Goal: Task Accomplishment & Management: Manage account settings

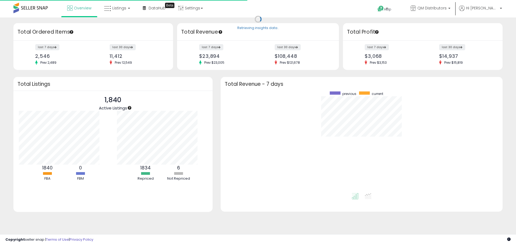
scroll to position [102, 271]
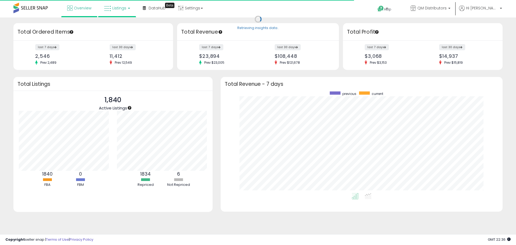
click at [124, 9] on span "Listings" at bounding box center [119, 7] width 14 height 5
click at [119, 26] on icon at bounding box center [120, 26] width 23 height 7
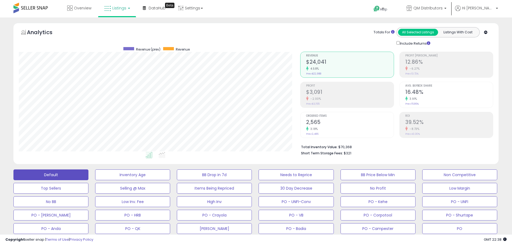
click at [130, 11] on link "Listings" at bounding box center [117, 8] width 34 height 16
click at [132, 30] on link at bounding box center [120, 27] width 37 height 11
click at [126, 13] on link "Listings" at bounding box center [117, 8] width 34 height 16
click at [312, 8] on div "Overview Listings DataHub Beta" at bounding box center [165, 11] width 339 height 23
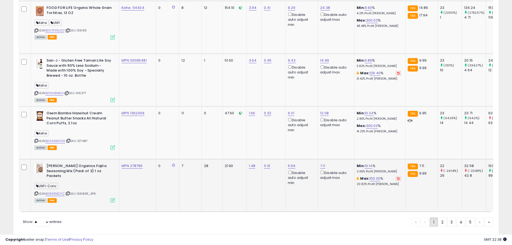
scroll to position [1505, 0]
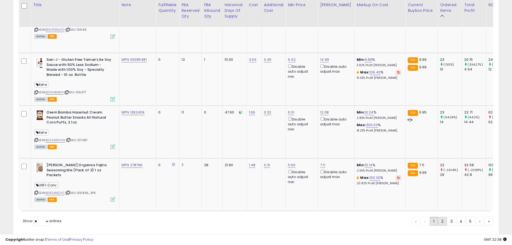
click at [440, 217] on link "2" at bounding box center [442, 221] width 9 height 9
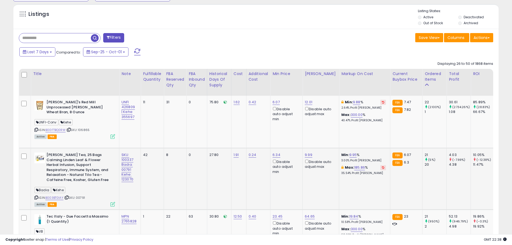
scroll to position [256, 0]
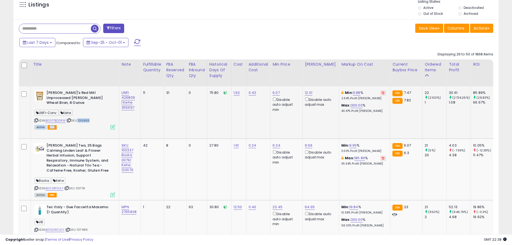
drag, startPoint x: 95, startPoint y: 120, endPoint x: 78, endPoint y: 116, distance: 17.7
click at [78, 116] on div "ASIN: B00FTBQ0RW | SKU: 106865 Active FBA" at bounding box center [74, 109] width 81 height 38
click at [81, 125] on div "Active FBA" at bounding box center [74, 127] width 81 height 4
click at [95, 117] on div "ASIN: B00FTBQ0RW | SKU: 106865 Active FBA" at bounding box center [74, 109] width 81 height 38
click at [155, 130] on td "11" at bounding box center [152, 112] width 23 height 52
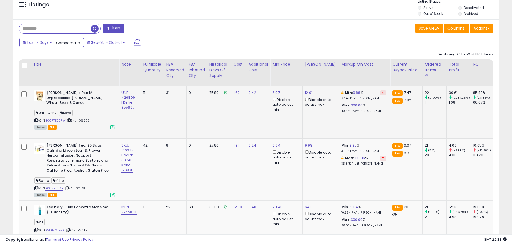
click at [175, 127] on td "31" at bounding box center [175, 112] width 23 height 52
click at [211, 120] on td "75.80" at bounding box center [219, 112] width 24 height 52
click at [243, 122] on td "1.62" at bounding box center [238, 112] width 15 height 52
click at [368, 124] on td "Min: 9.88 % 2.64% Profit [PERSON_NAME]: 300.00 % 40.47% Profit [PERSON_NAME]" at bounding box center [364, 112] width 51 height 52
click at [350, 132] on td "Min: 9.88 % 2.64% Profit [PERSON_NAME]: 300.00 % 40.47% Profit [PERSON_NAME]" at bounding box center [364, 112] width 51 height 52
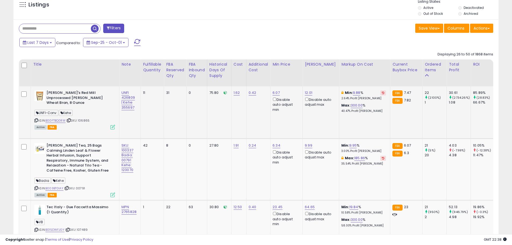
click at [353, 128] on td "Min: 9.88 % 2.64% Profit [PERSON_NAME]: 300.00 % 40.47% Profit [PERSON_NAME]" at bounding box center [364, 112] width 51 height 52
click at [382, 94] on icon at bounding box center [383, 92] width 2 height 3
click at [367, 126] on td "Min: 10.15 % 2.71% Profit [PERSON_NAME]: 299.95 % 40.46% Profit [PERSON_NAME]" at bounding box center [364, 112] width 51 height 52
click at [350, 93] on link "10.15" at bounding box center [354, 92] width 8 height 5
drag, startPoint x: 333, startPoint y: 75, endPoint x: 303, endPoint y: 77, distance: 30.5
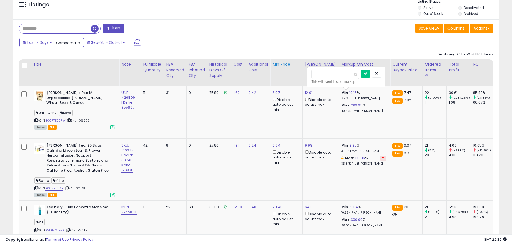
drag, startPoint x: 323, startPoint y: 73, endPoint x: 296, endPoint y: 77, distance: 27.7
type input "*"
click at [370, 77] on button "submit" at bounding box center [365, 74] width 9 height 8
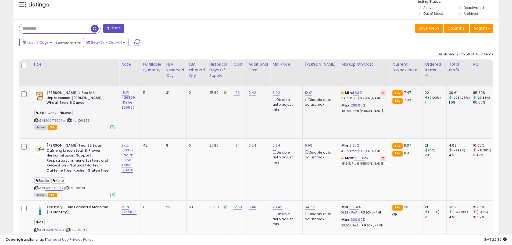
click at [352, 125] on td "Min: 1.63 % 0.45% Profit [PERSON_NAME]: 299.95 % 40.46% Profit [PERSON_NAME]" at bounding box center [364, 112] width 51 height 52
click at [361, 130] on td "Min: 1.63 % 0.45% Profit [PERSON_NAME]: 299.95 % 40.46% Profit [PERSON_NAME]" at bounding box center [364, 112] width 51 height 52
click at [351, 147] on link "9.95" at bounding box center [354, 145] width 8 height 5
drag, startPoint x: 322, startPoint y: 124, endPoint x: 319, endPoint y: 126, distance: 2.8
click at [319, 126] on input "****" at bounding box center [336, 126] width 48 height 9
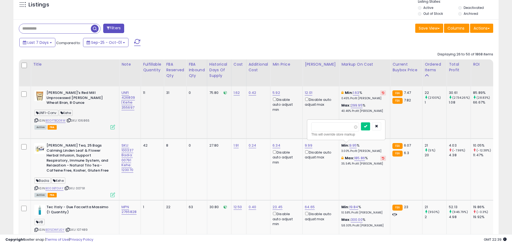
drag, startPoint x: 322, startPoint y: 126, endPoint x: 285, endPoint y: 126, distance: 37.4
type input "*"
click at [367, 127] on icon "submit" at bounding box center [365, 126] width 3 height 3
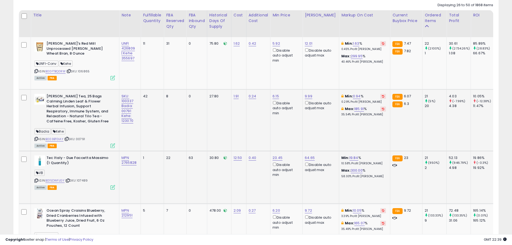
scroll to position [309, 0]
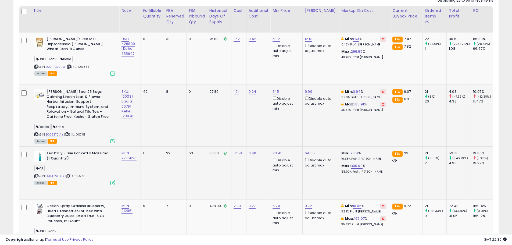
click at [351, 176] on td "Min: 19.84 % 10.58% Profit [PERSON_NAME]: 300.00 % 58.00% Profit [PERSON_NAME]" at bounding box center [364, 173] width 51 height 53
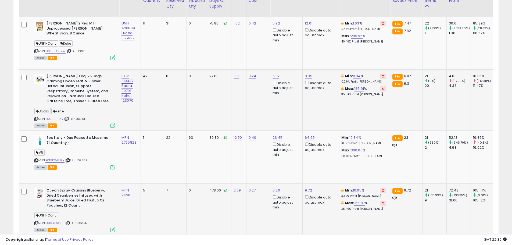
scroll to position [336, 0]
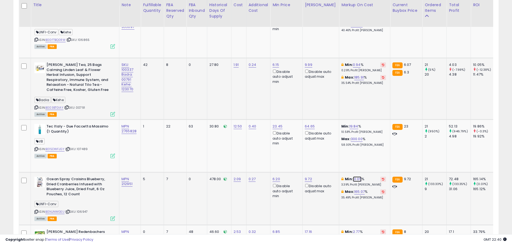
click at [353, 179] on link "10.05" at bounding box center [357, 178] width 9 height 5
drag, startPoint x: 339, startPoint y: 165, endPoint x: 286, endPoint y: 164, distance: 52.2
click at [334, 161] on input "*****" at bounding box center [340, 160] width 48 height 9
click at [335, 161] on input "*****" at bounding box center [340, 160] width 48 height 9
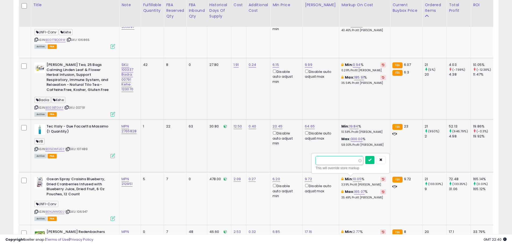
drag, startPoint x: 317, startPoint y: 164, endPoint x: 301, endPoint y: 165, distance: 15.7
type input "*"
click at [374, 159] on button "submit" at bounding box center [370, 160] width 9 height 8
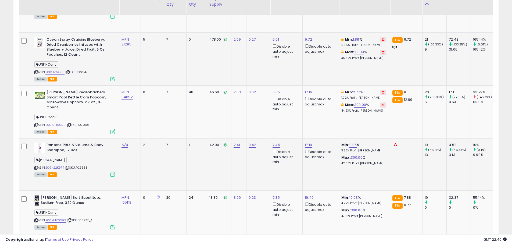
scroll to position [498, 0]
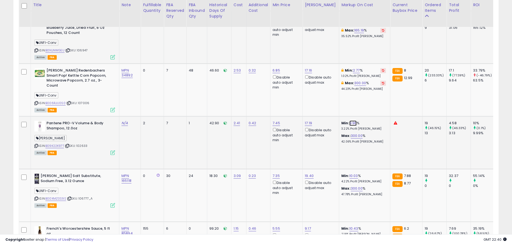
click at [350, 123] on link "9.96" at bounding box center [354, 123] width 8 height 5
drag, startPoint x: 337, startPoint y: 110, endPoint x: 293, endPoint y: 109, distance: 43.3
click at [320, 107] on input "****" at bounding box center [336, 104] width 48 height 9
drag, startPoint x: 325, startPoint y: 106, endPoint x: 296, endPoint y: 105, distance: 28.8
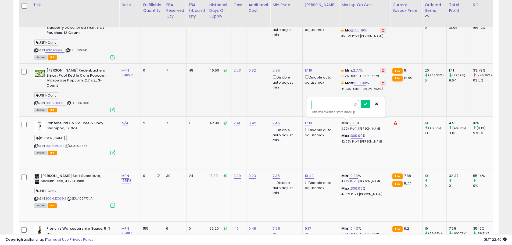
click at [325, 105] on input "*" at bounding box center [336, 104] width 48 height 9
type input "*"
click at [378, 105] on icon "button" at bounding box center [376, 103] width 3 height 3
click at [357, 152] on td "Min: 9.96 % 3.22% Profit [PERSON_NAME]: 300.00 % 42.06% Profit [PERSON_NAME]" at bounding box center [364, 142] width 51 height 53
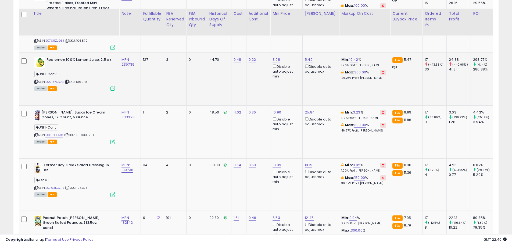
scroll to position [847, 0]
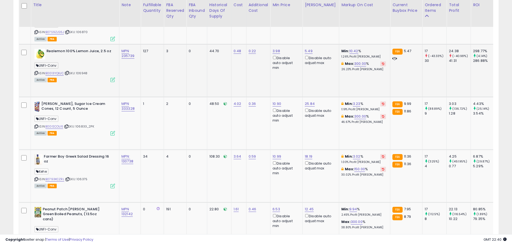
click at [363, 89] on td "Min: 10.42 % 1.26% Profit [PERSON_NAME]: 300.00 % 26.23% Profit [PERSON_NAME]" at bounding box center [364, 70] width 51 height 53
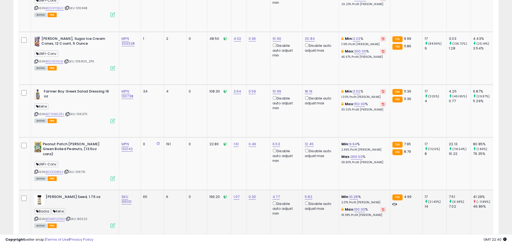
scroll to position [928, 0]
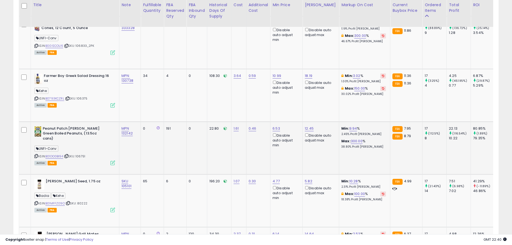
click at [358, 161] on td "Min: 9.94 % 2.45% Profit [PERSON_NAME]: 300.00 % 38.80% Profit [PERSON_NAME]" at bounding box center [364, 148] width 51 height 53
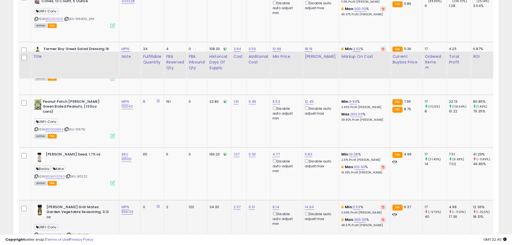
scroll to position [1009, 0]
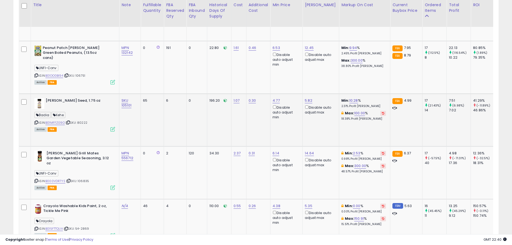
click at [356, 134] on td "Min: 10.28 % 2.31% Profit [PERSON_NAME]: 100.00 % 18.38% Profit [PERSON_NAME]" at bounding box center [364, 120] width 51 height 53
click at [364, 137] on td "Min: 10.28 % 2.31% Profit [PERSON_NAME]: 100.00 % 18.38% Profit [PERSON_NAME]" at bounding box center [364, 120] width 51 height 53
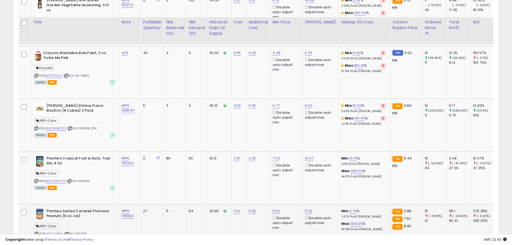
scroll to position [1197, 0]
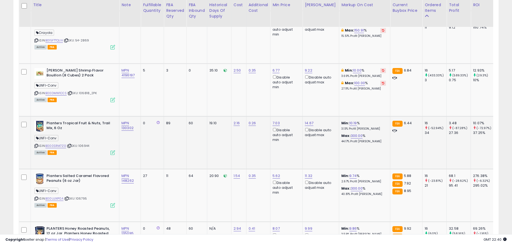
click at [348, 150] on td "Min: 10.19 % 3.13% Profit [PERSON_NAME]: 300.00 % 44.17% Profit [PERSON_NAME]" at bounding box center [364, 142] width 51 height 53
click at [368, 128] on p "3.13% Profit [PERSON_NAME]" at bounding box center [364, 129] width 45 height 4
click at [374, 134] on div "Max: 300.00 % 44.17% Profit [PERSON_NAME]" at bounding box center [364, 138] width 45 height 10
click at [373, 137] on div "Max: 300.00 % 44.17% Profit [PERSON_NAME]" at bounding box center [364, 138] width 45 height 10
click at [375, 142] on p "44.17% Profit [PERSON_NAME]" at bounding box center [364, 142] width 45 height 4
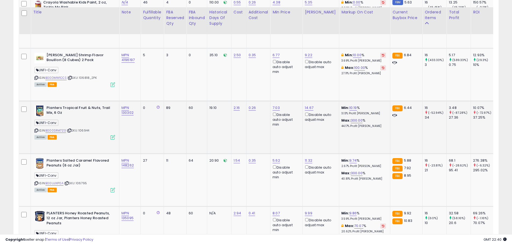
scroll to position [1224, 0]
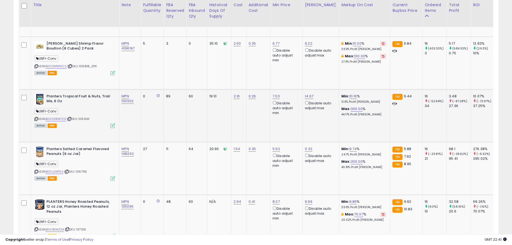
click at [359, 126] on td "Min: 10.19 % 3.13% Profit [PERSON_NAME]: 300.00 % 44.17% Profit [PERSON_NAME]" at bounding box center [364, 115] width 51 height 53
click at [355, 129] on td "Min: 10.19 % 3.13% Profit [PERSON_NAME]: 300.00 % 44.17% Profit [PERSON_NAME]" at bounding box center [364, 115] width 51 height 53
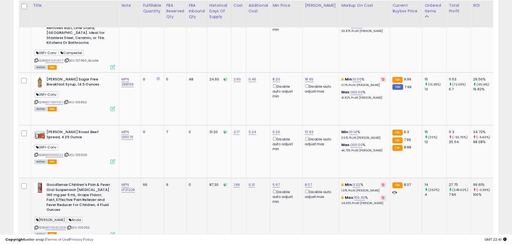
scroll to position [1466, 0]
click at [356, 166] on td "Min: 10.14 % 3.51% Profit [PERSON_NAME]: 300.00 % 46.73% Profit [PERSON_NAME]" at bounding box center [364, 151] width 51 height 53
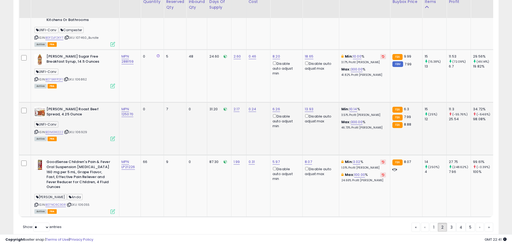
scroll to position [1506, 0]
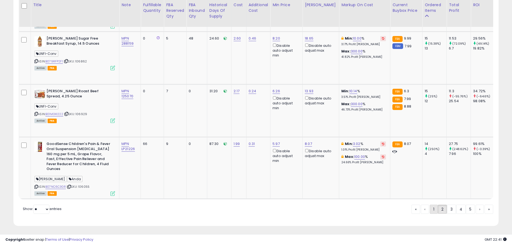
click at [430, 209] on link "1" at bounding box center [434, 209] width 8 height 9
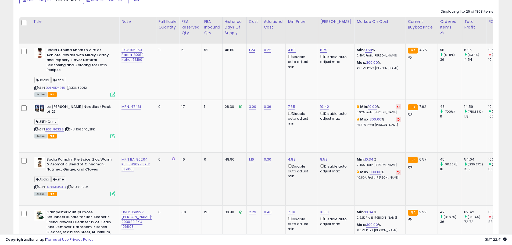
scroll to position [309, 0]
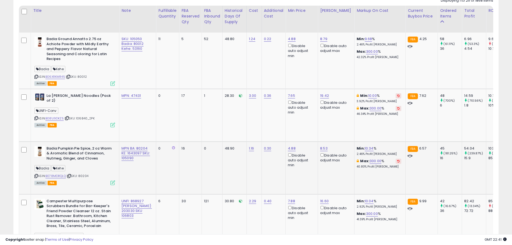
click at [364, 190] on td "Min: 10.34 % 2.46% Profit [PERSON_NAME]: 300.00 % 40.80% Profit [PERSON_NAME]" at bounding box center [380, 167] width 51 height 53
click at [374, 184] on td "Min: 10.34 % 2.46% Profit [PERSON_NAME]: 300.00 % 40.80% Profit [PERSON_NAME]" at bounding box center [380, 167] width 51 height 53
click at [371, 181] on td "Min: 10.34 % 2.46% Profit [PERSON_NAME]: 300.00 % 40.80% Profit [PERSON_NAME]" at bounding box center [380, 167] width 51 height 53
click at [371, 180] on td "Min: 10.34 % 2.46% Profit [PERSON_NAME]: 300.00 % 40.80% Profit [PERSON_NAME]" at bounding box center [380, 167] width 51 height 53
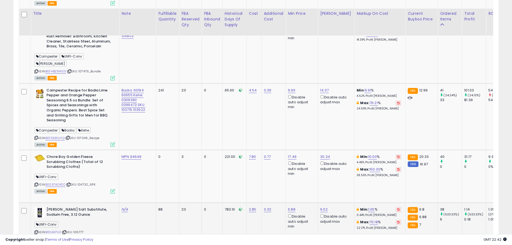
scroll to position [498, 0]
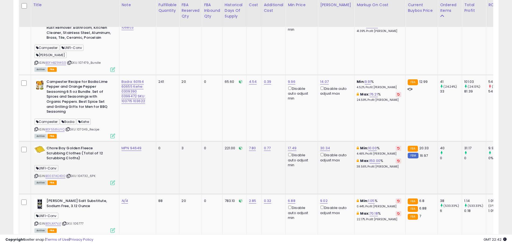
click at [355, 167] on td "Min: 10.00 % 4.46% Profit [PERSON_NAME]: 150.00 % 38.56% Profit [PERSON_NAME]" at bounding box center [380, 167] width 51 height 53
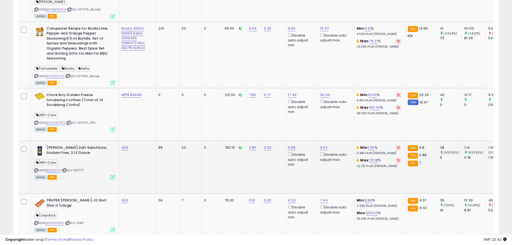
scroll to position [551, 0]
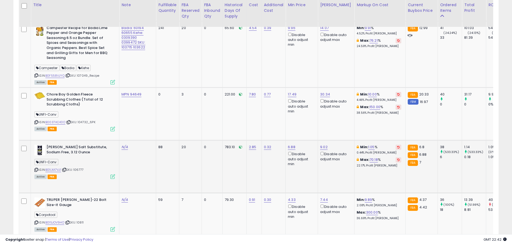
click at [359, 176] on td "Min: 1.05 % 0.44% Profit [PERSON_NAME]: 70.18 % 22.17% Profit [PERSON_NAME]" at bounding box center [380, 166] width 51 height 53
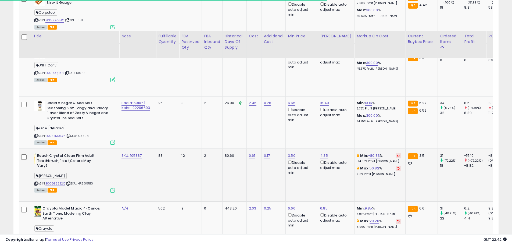
scroll to position [794, 0]
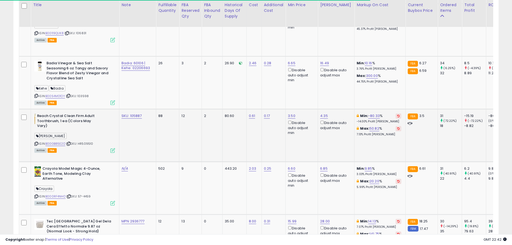
click at [368, 143] on td "Min: -80.33 % -14.00% Profit [PERSON_NAME]: 50.82 % 7.13% Profit [PERSON_NAME]" at bounding box center [380, 135] width 51 height 53
click at [364, 144] on td "Min: -80.33 % -14.00% Profit [PERSON_NAME]: 50.82 % 7.13% Profit [PERSON_NAME]" at bounding box center [380, 135] width 51 height 53
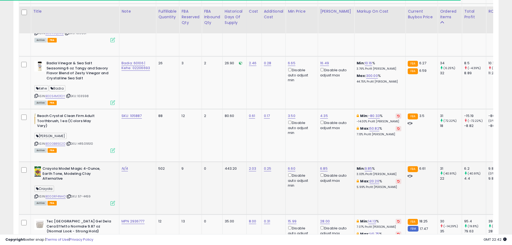
scroll to position [820, 0]
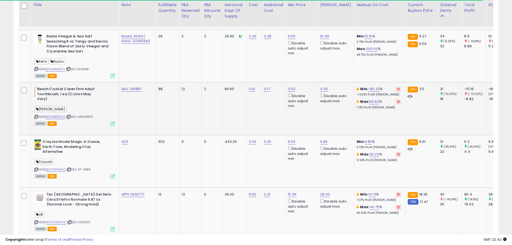
click at [362, 114] on td "Min: -80.33 % -14.00% Profit [PERSON_NAME]: 50.82 % 7.13% Profit [PERSON_NAME]" at bounding box center [380, 108] width 51 height 53
click at [375, 115] on td "Min: -80.33 % -14.00% Profit [PERSON_NAME]: 50.82 % 7.13% Profit [PERSON_NAME]" at bounding box center [380, 108] width 51 height 53
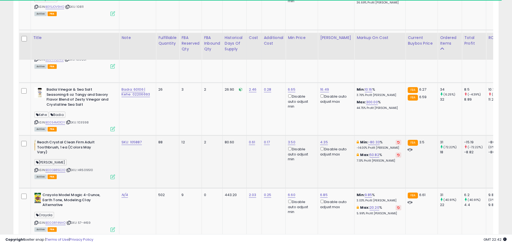
scroll to position [767, 0]
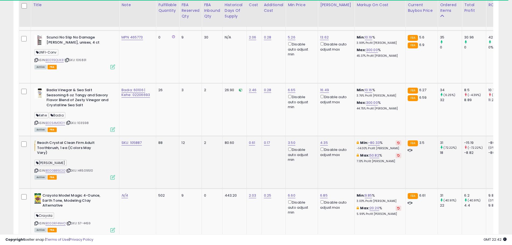
click at [396, 140] on button at bounding box center [399, 142] width 6 height 5
click at [357, 166] on td "Min: 10.43 % 1.56% Profit [PERSON_NAME]: 51.15 % 7.17% Profit [PERSON_NAME]" at bounding box center [380, 162] width 51 height 53
click at [365, 140] on link "10.43" at bounding box center [369, 142] width 9 height 5
drag, startPoint x: 325, startPoint y: 116, endPoint x: 300, endPoint y: 116, distance: 24.5
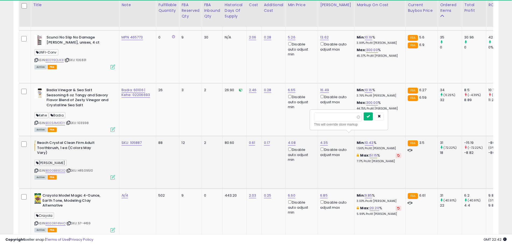
type input "*"
click at [373, 119] on button "submit" at bounding box center [368, 116] width 9 height 8
click at [356, 164] on td "Min: 1.38 % 0.21% Profit [PERSON_NAME]: 51.15 % 7.17% Profit [PERSON_NAME]" at bounding box center [380, 162] width 51 height 53
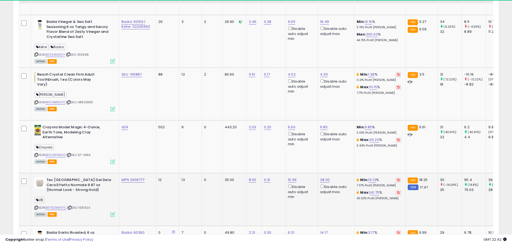
scroll to position [847, 0]
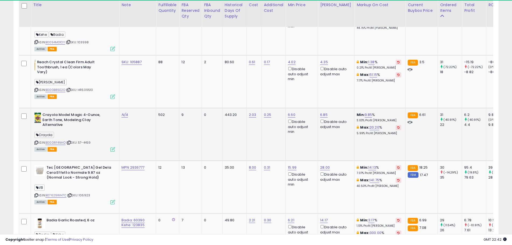
click at [355, 147] on td "Min: 9.85 % 3.03% Profit [PERSON_NAME]: 20.20 % 5.99% Profit [PERSON_NAME]" at bounding box center [380, 134] width 51 height 53
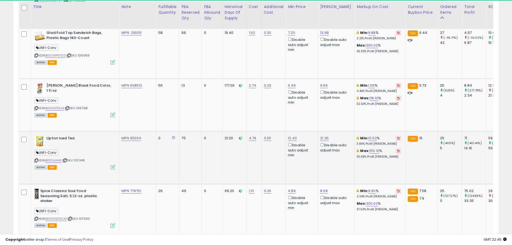
scroll to position [1089, 0]
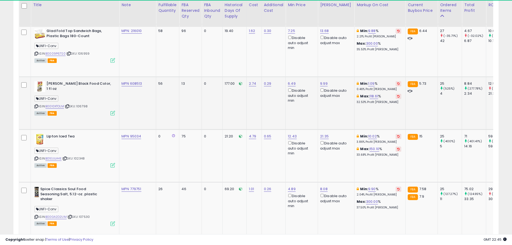
click at [79, 96] on div "ASIN: B0010XTOLM | SKU: 106798 Active FBA" at bounding box center [74, 98] width 81 height 34
drag, startPoint x: 87, startPoint y: 99, endPoint x: 77, endPoint y: 99, distance: 10.8
click at [77, 104] on span "| SKU: 106798" at bounding box center [76, 106] width 23 height 4
click at [83, 104] on span "| SKU: 106798" at bounding box center [76, 106] width 23 height 4
click at [84, 101] on div "ASIN: B0010XTOLM | SKU: 106798 Active FBA" at bounding box center [74, 98] width 81 height 34
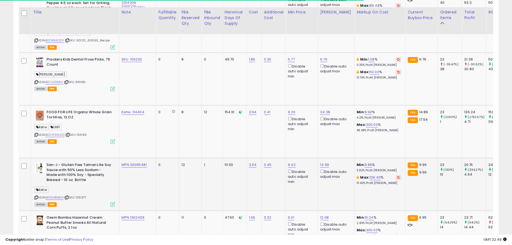
scroll to position [1412, 0]
